Goal: Transaction & Acquisition: Purchase product/service

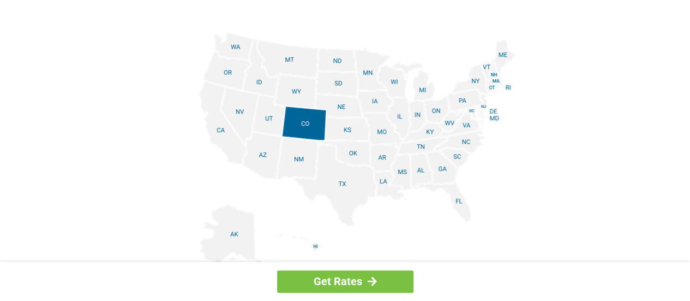
scroll to position [1331, 0]
click at [473, 82] on img at bounding box center [345, 155] width 340 height 246
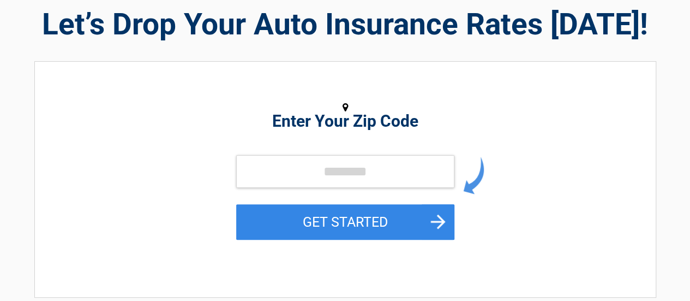
scroll to position [44, 0]
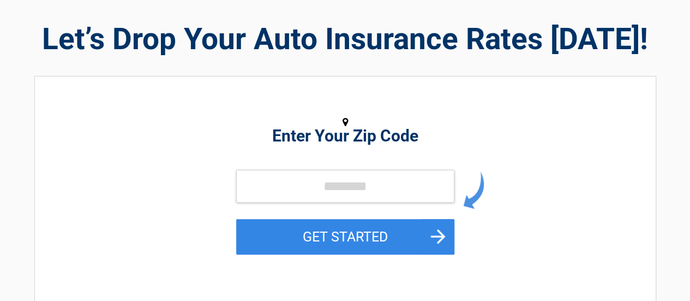
click at [376, 141] on h2 "Enter Your Zip Code" at bounding box center [345, 135] width 501 height 13
click at [305, 189] on input "tel" at bounding box center [345, 186] width 218 height 33
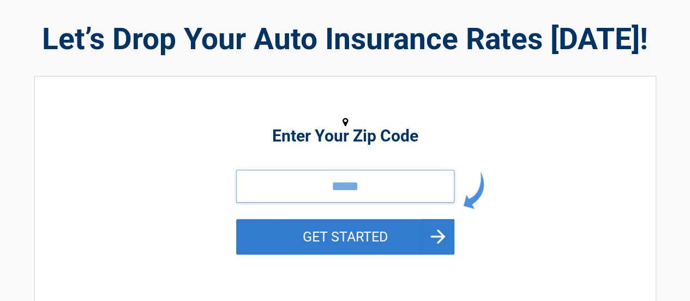
type input "*****"
click at [424, 244] on button "GET STARTED" at bounding box center [345, 236] width 218 height 35
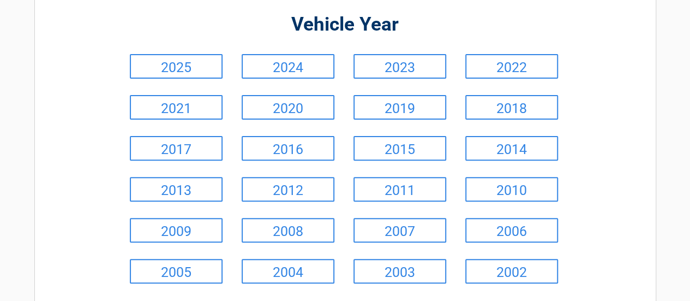
scroll to position [109, 0]
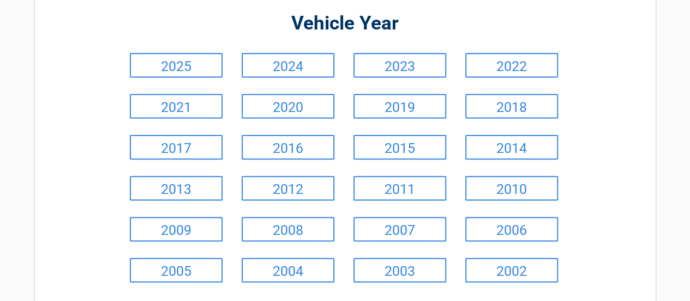
click at [412, 231] on link "2007" at bounding box center [399, 229] width 93 height 25
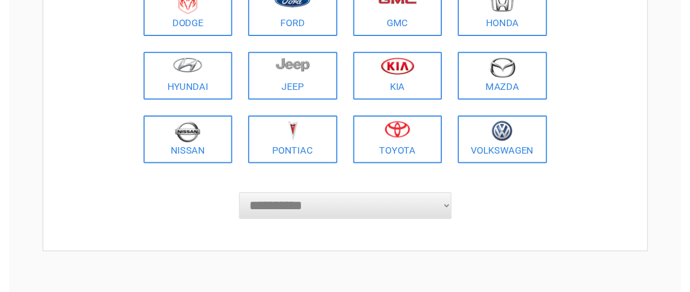
scroll to position [305, 0]
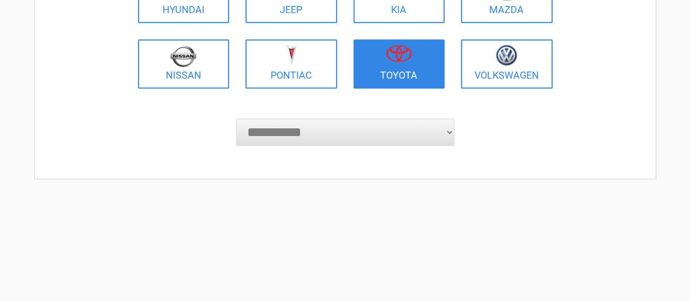
click at [412, 74] on link "Toyota" at bounding box center [399, 63] width 92 height 49
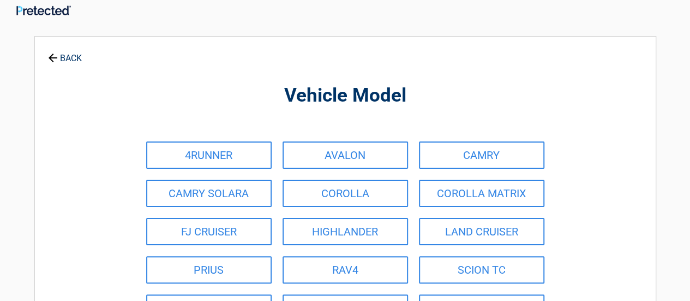
scroll to position [0, 0]
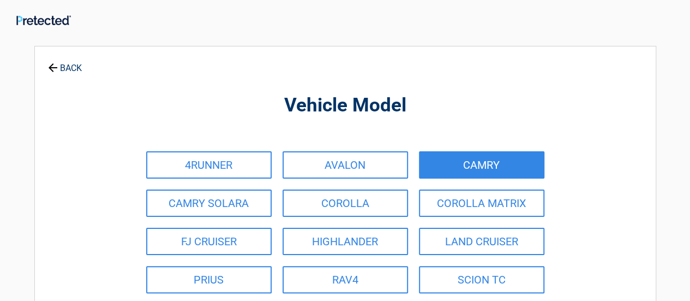
click at [517, 167] on link "CAMRY" at bounding box center [481, 164] width 125 height 27
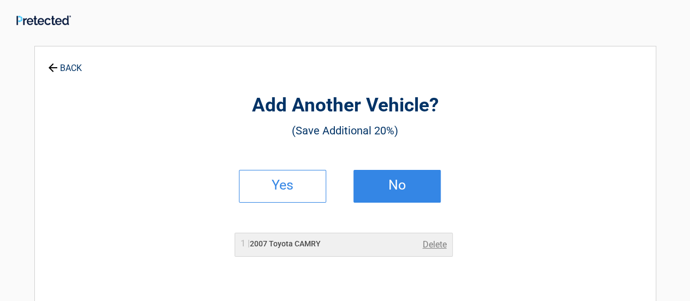
click at [423, 190] on link "No" at bounding box center [396, 186] width 87 height 33
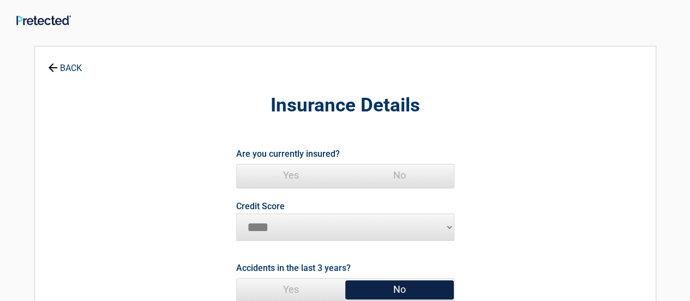
click at [296, 179] on span "Yes" at bounding box center [291, 175] width 109 height 22
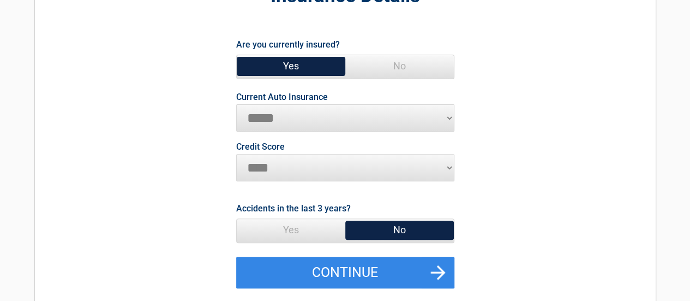
scroll to position [131, 0]
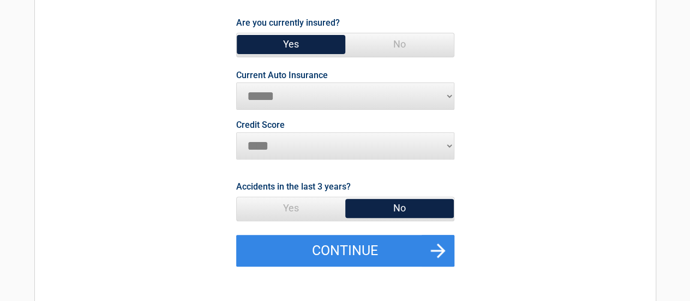
click at [414, 210] on span "No" at bounding box center [399, 208] width 109 height 22
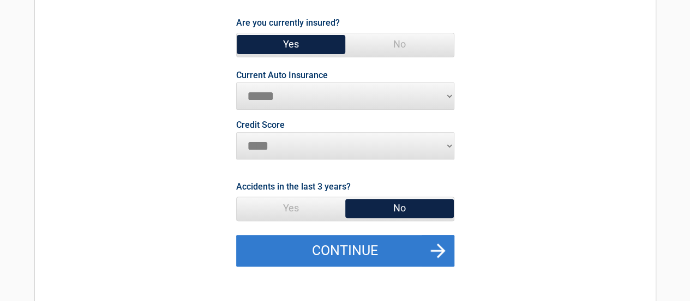
click at [422, 255] on button "Continue" at bounding box center [345, 251] width 218 height 32
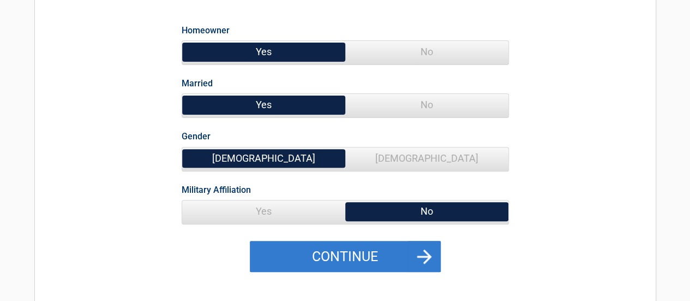
click at [413, 253] on button "Continue" at bounding box center [345, 257] width 191 height 32
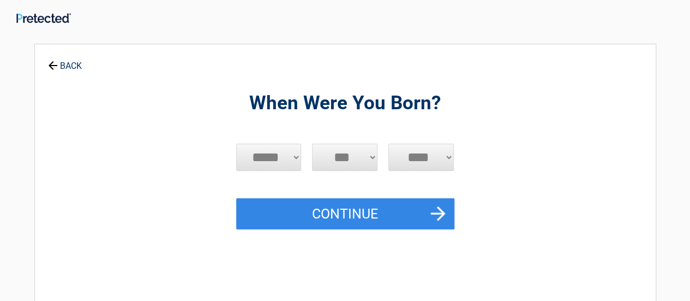
scroll to position [0, 0]
